Goal: Navigation & Orientation: Find specific page/section

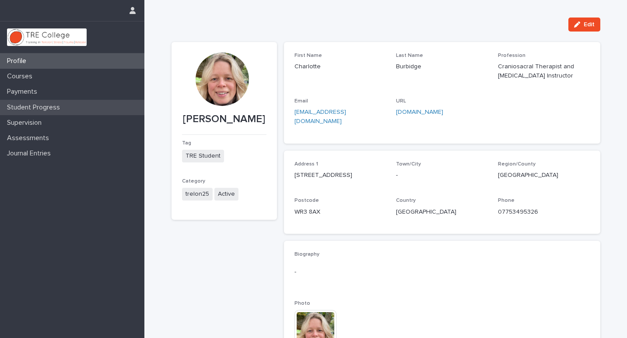
click at [56, 103] on p "Student Progress" at bounding box center [34, 107] width 63 height 8
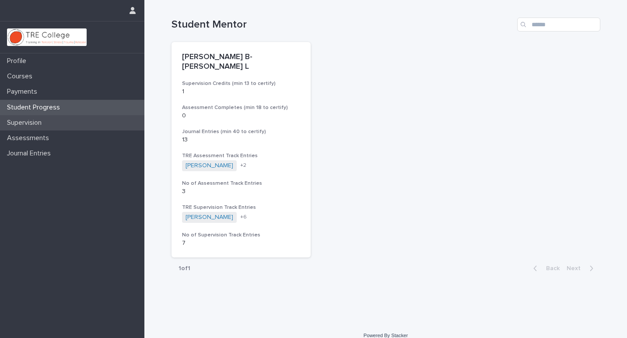
click at [40, 122] on p "Supervision" at bounding box center [25, 123] width 45 height 8
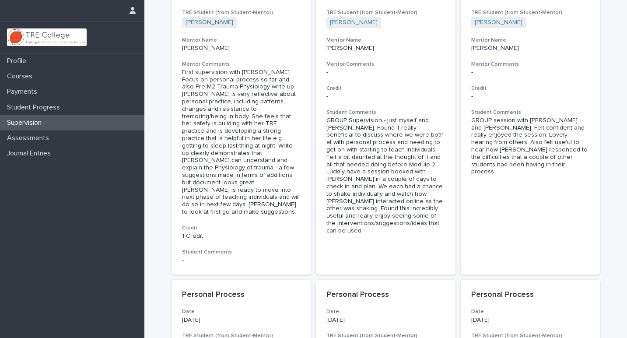
scroll to position [73, 0]
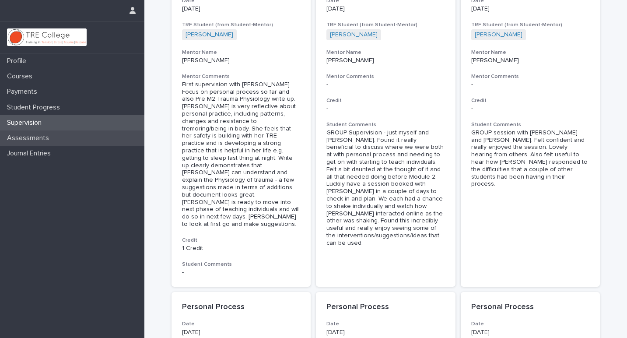
click at [32, 136] on p "Assessments" at bounding box center [29, 138] width 52 height 8
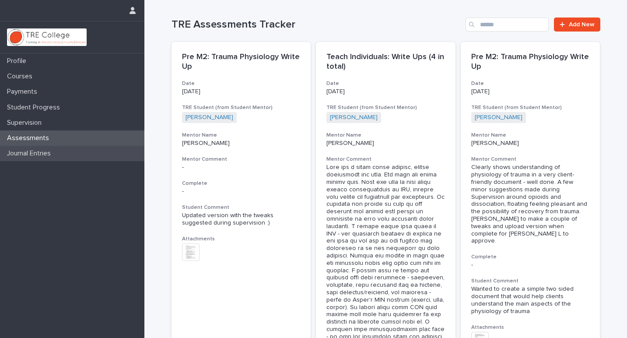
click at [42, 149] on p "Journal Entries" at bounding box center [30, 153] width 54 height 8
